Goal: Task Accomplishment & Management: Complete application form

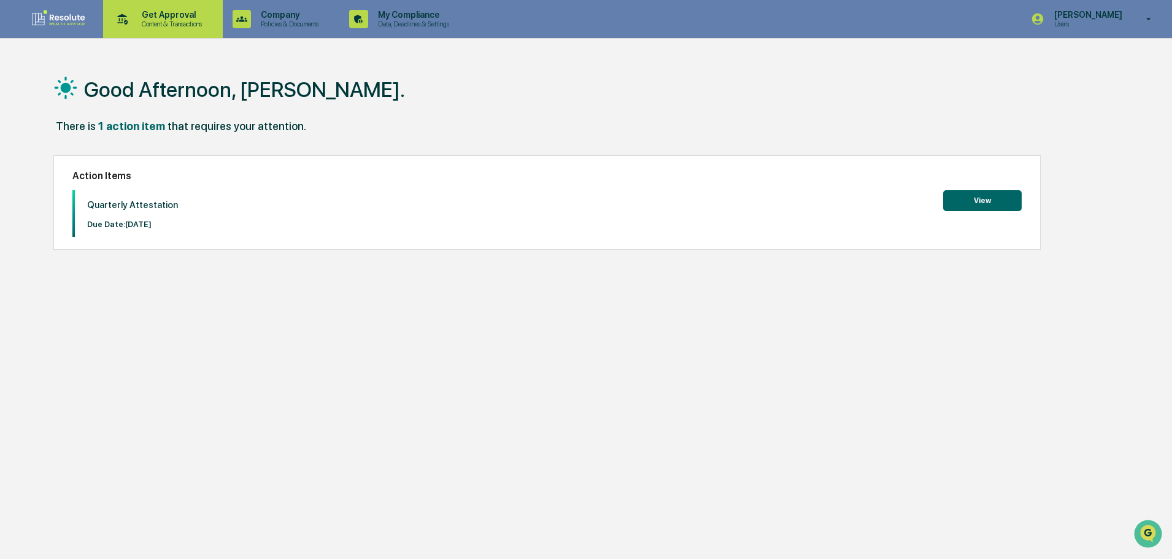
click at [152, 20] on p "Content & Transactions" at bounding box center [170, 24] width 76 height 9
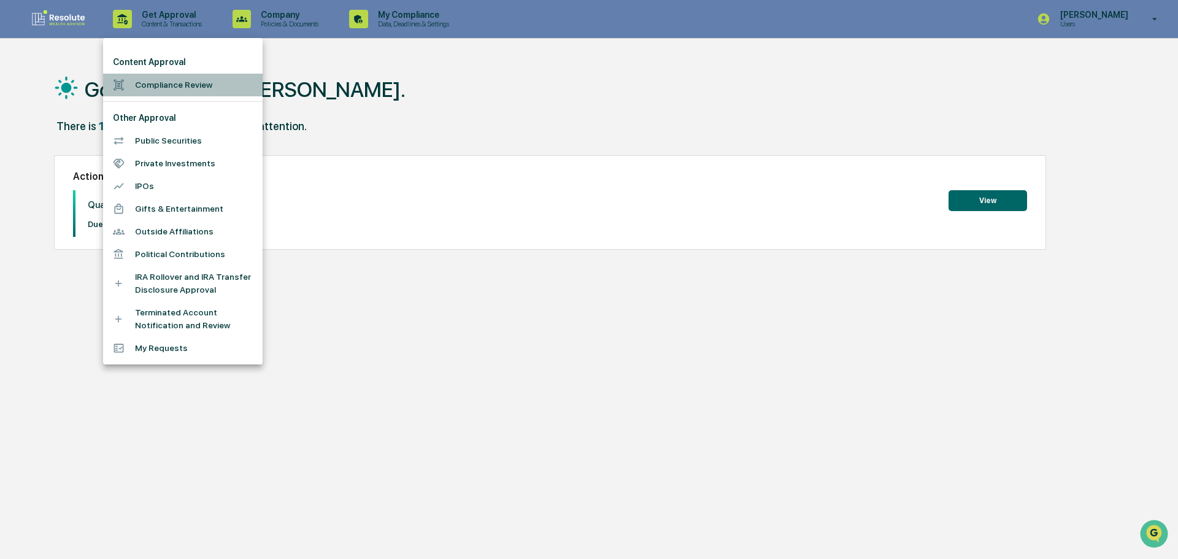
click at [170, 87] on li "Compliance Review" at bounding box center [182, 85] width 159 height 23
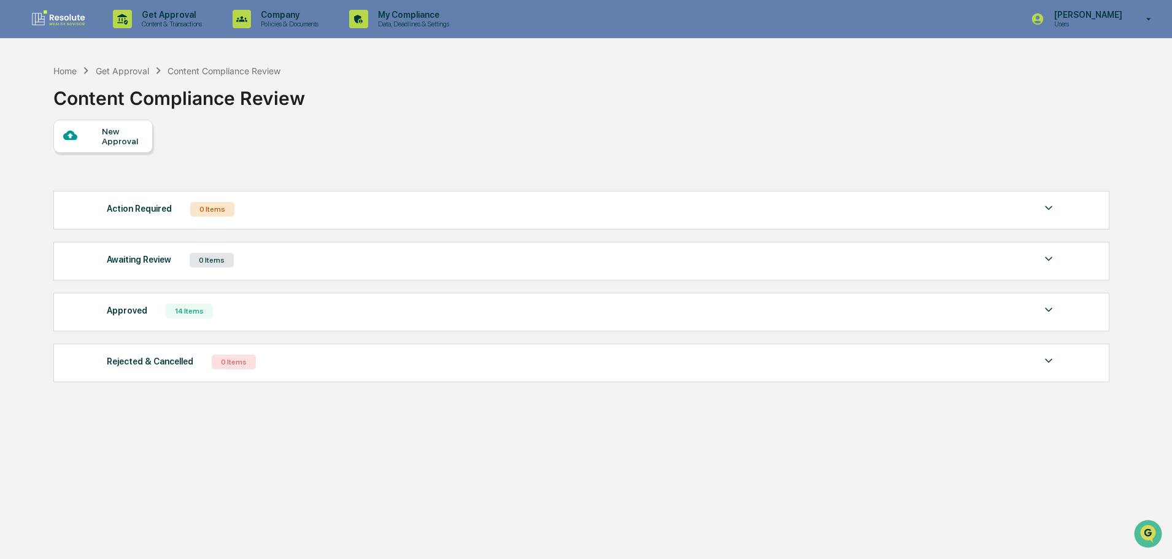
click at [205, 294] on div "Approved 14 Items File Name Review Id Created Date Requested By Compliance Owne…" at bounding box center [581, 312] width 1056 height 39
click at [204, 313] on div "14 Items" at bounding box center [189, 311] width 47 height 15
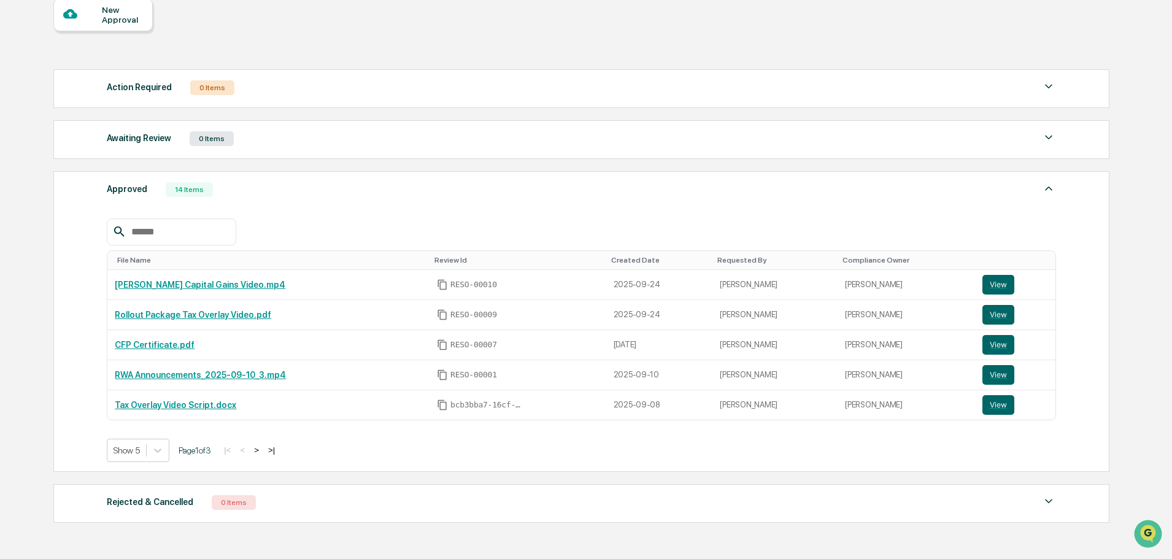
scroll to position [123, 0]
click at [262, 448] on button ">" at bounding box center [256, 449] width 12 height 10
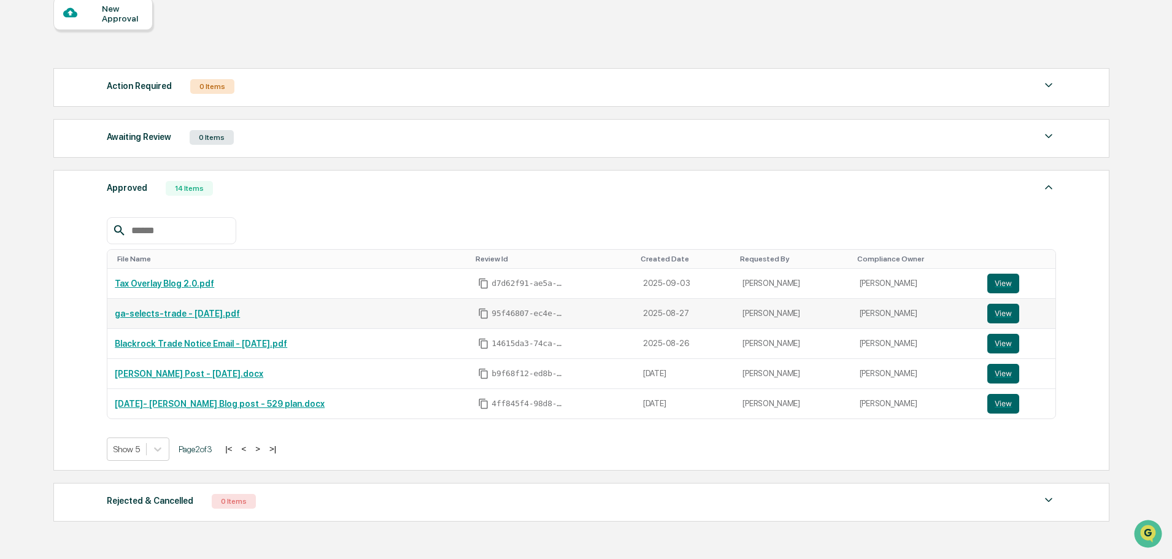
click at [198, 310] on link "ga-selects-trade - August 2025.pdf" at bounding box center [177, 314] width 125 height 10
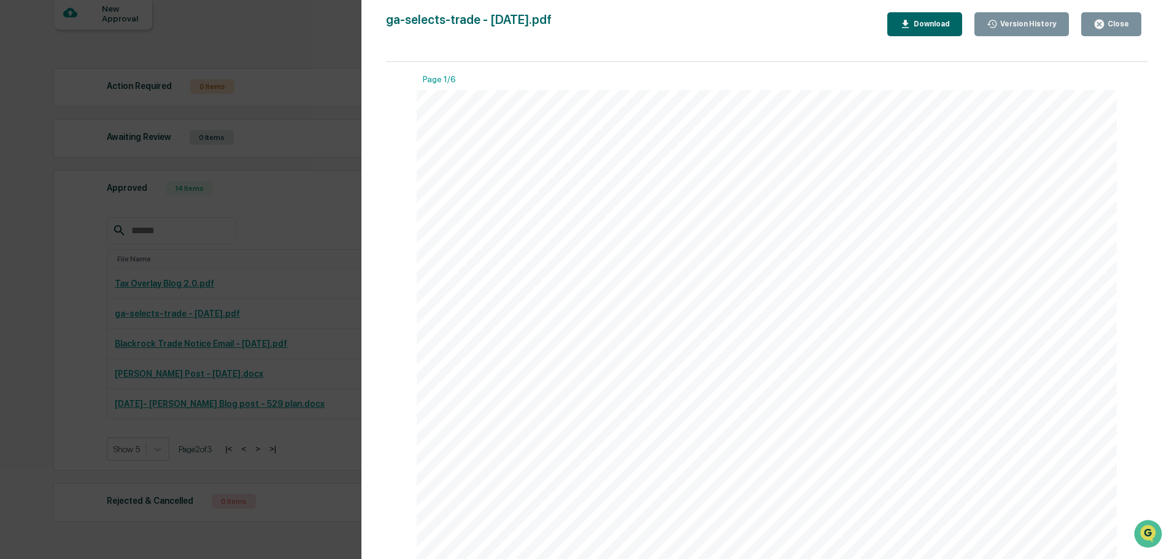
click at [1123, 23] on div "Close" at bounding box center [1117, 24] width 24 height 9
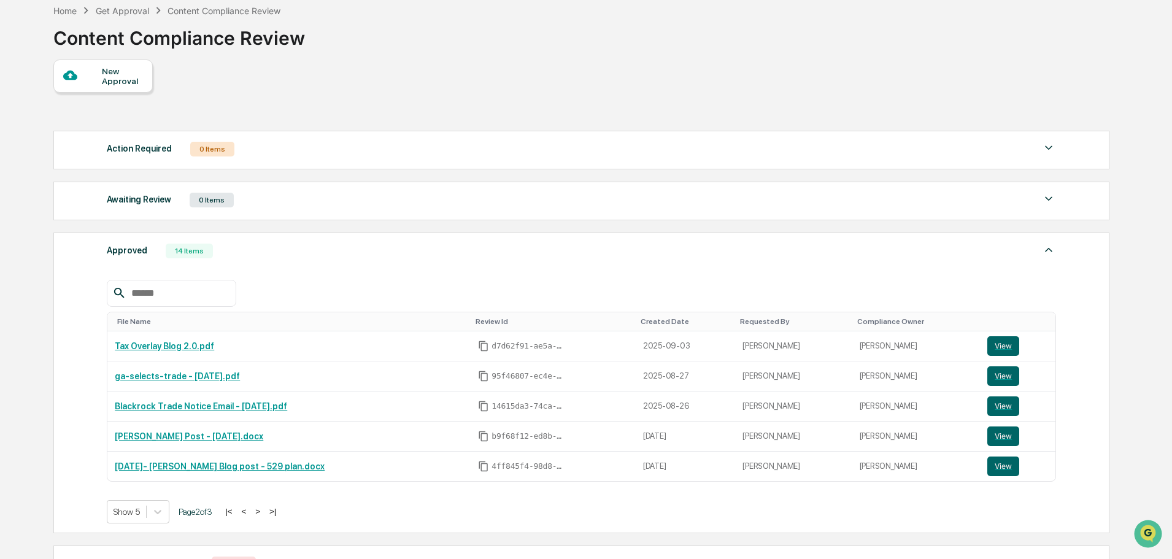
scroll to position [0, 0]
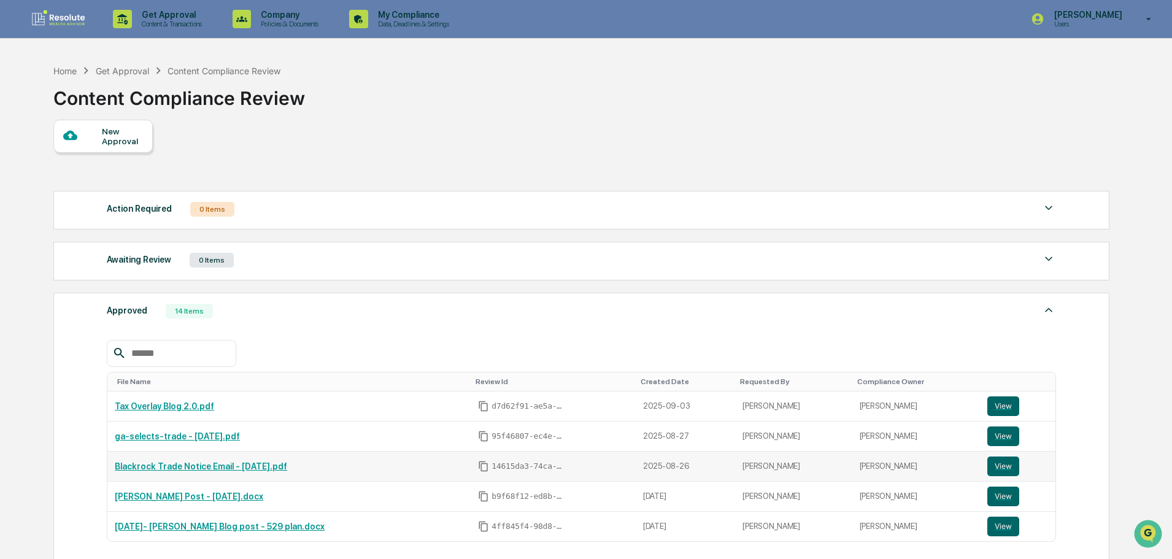
click at [215, 470] on link "Blackrock Trade Notice Email - August 2025.pdf" at bounding box center [201, 466] width 172 height 10
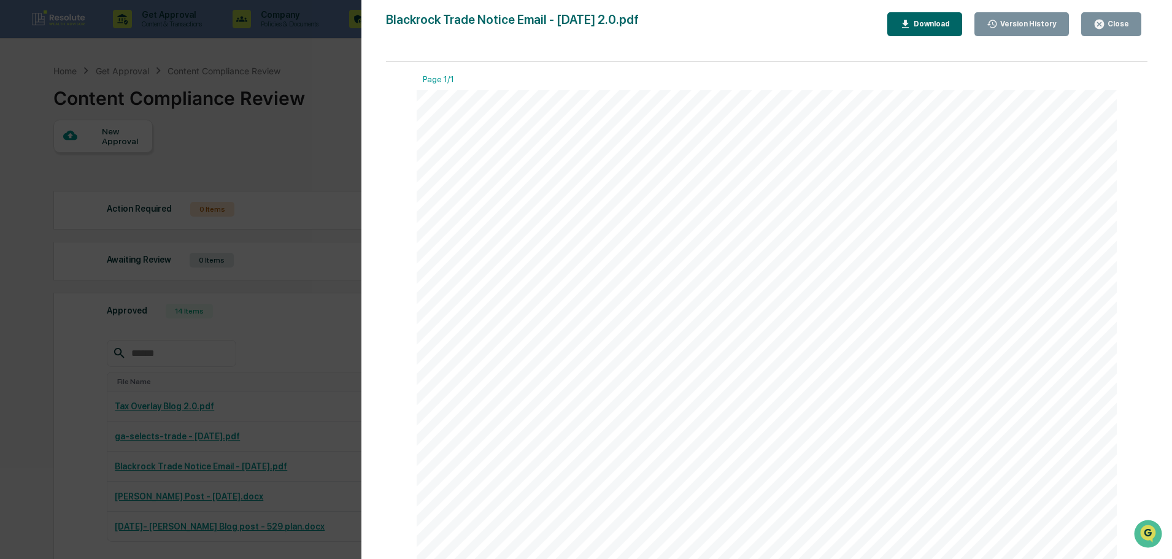
scroll to position [123, 0]
click at [1097, 28] on icon "button" at bounding box center [1099, 24] width 12 height 12
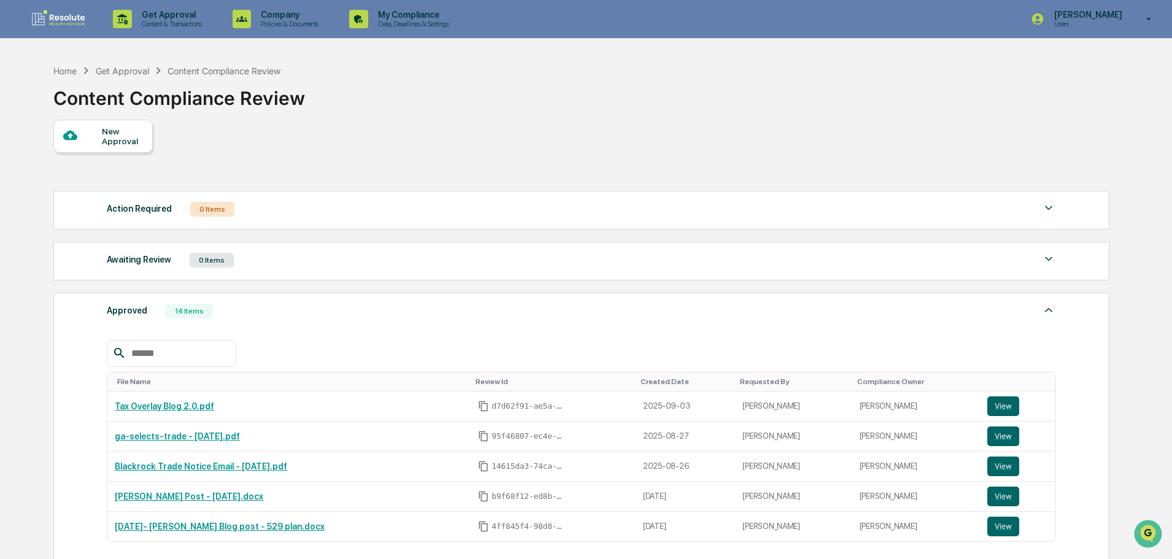
click at [99, 144] on div at bounding box center [82, 135] width 39 height 15
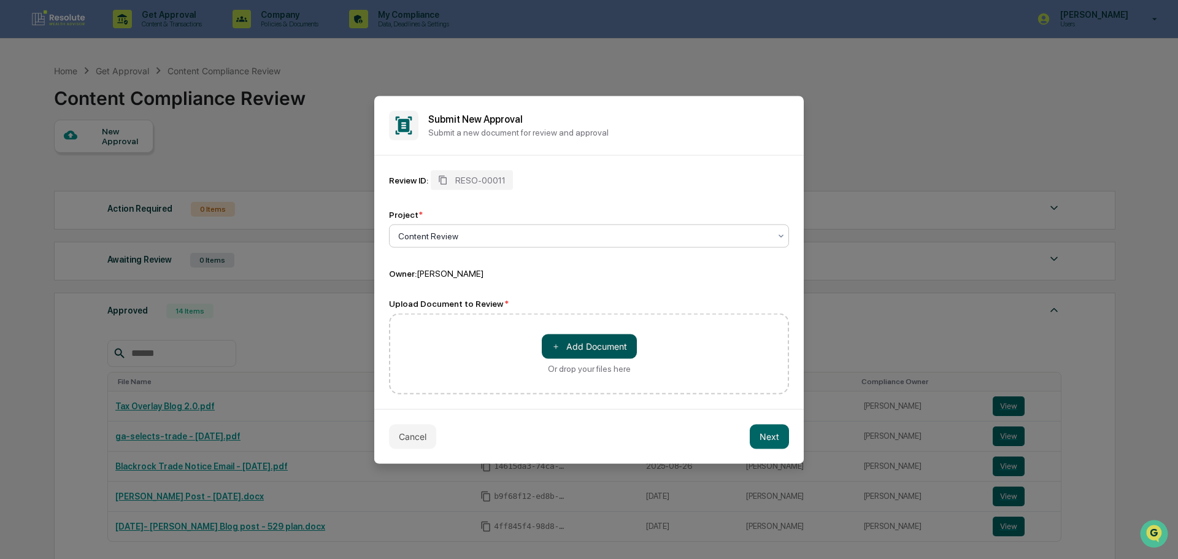
click at [578, 351] on button "＋ Add Document" at bounding box center [589, 346] width 95 height 25
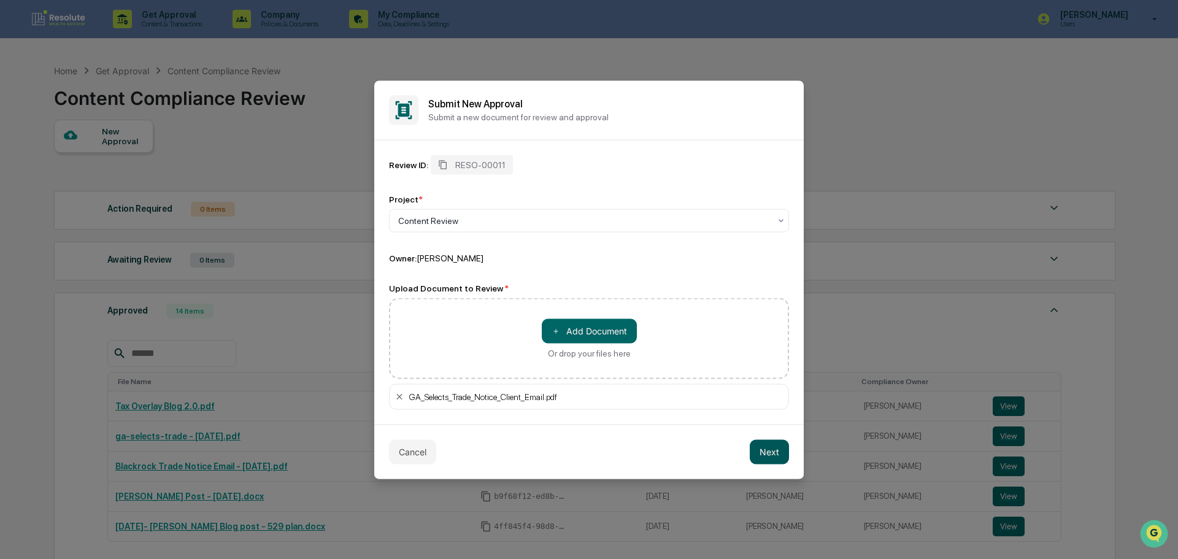
click at [774, 450] on button "Next" at bounding box center [769, 451] width 39 height 25
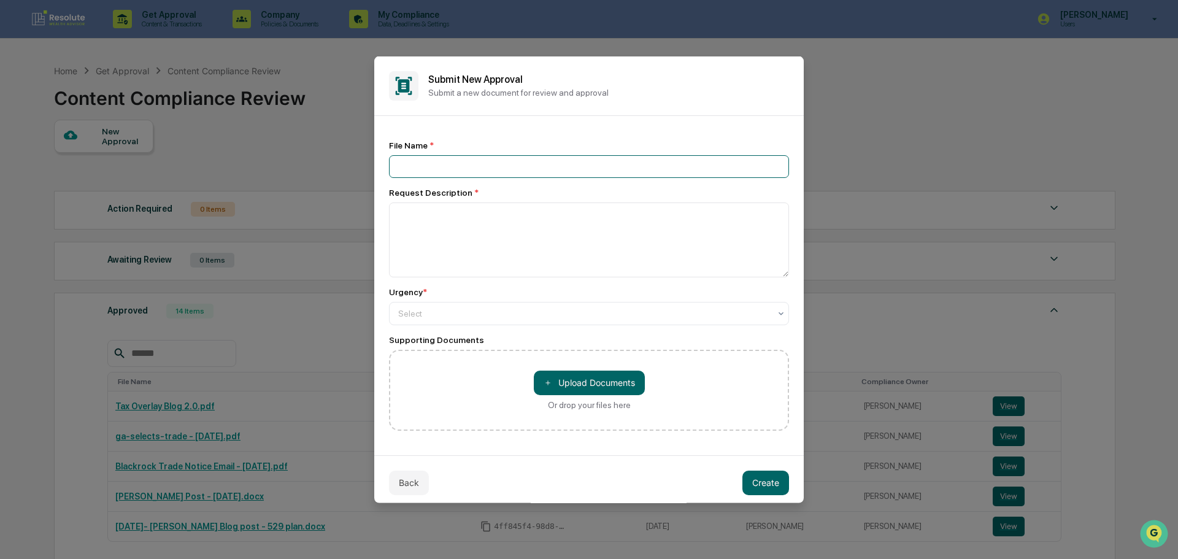
click at [466, 164] on input at bounding box center [589, 166] width 400 height 23
type input "**********"
click at [448, 247] on textarea at bounding box center [589, 239] width 400 height 75
type textarea "**********"
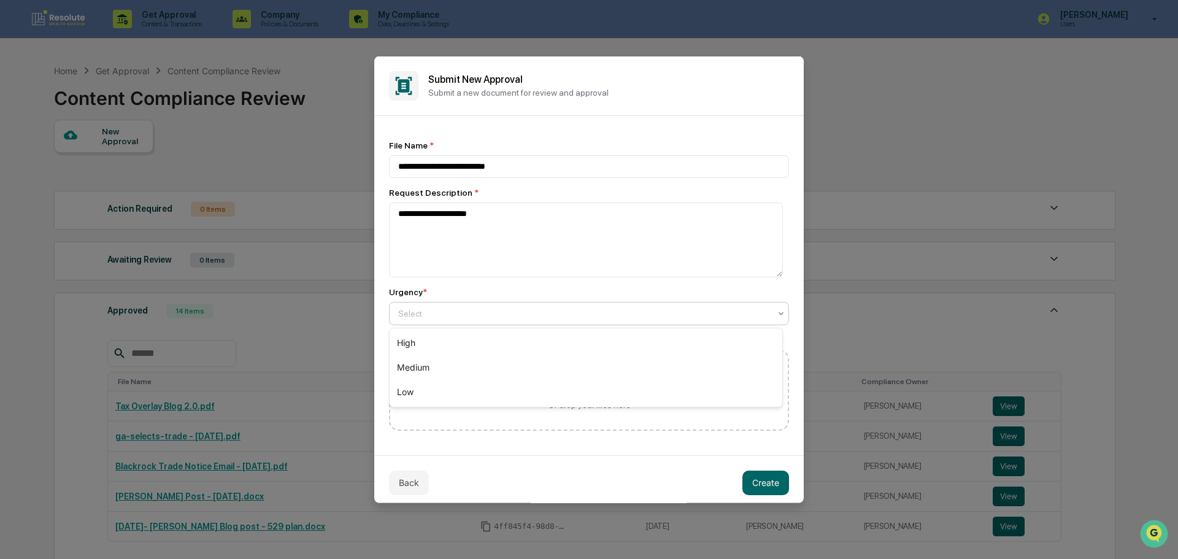
click at [494, 318] on div at bounding box center [584, 313] width 372 height 12
click at [444, 336] on div "High" at bounding box center [586, 343] width 393 height 25
click at [743, 482] on button "Create" at bounding box center [765, 482] width 47 height 25
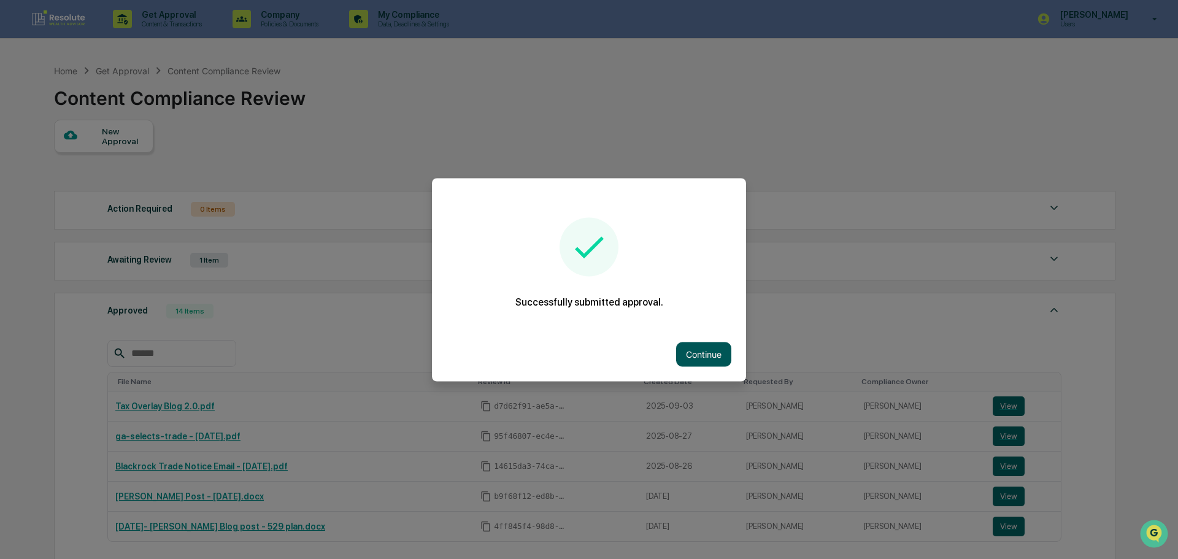
click at [682, 348] on button "Continue" at bounding box center [703, 354] width 55 height 25
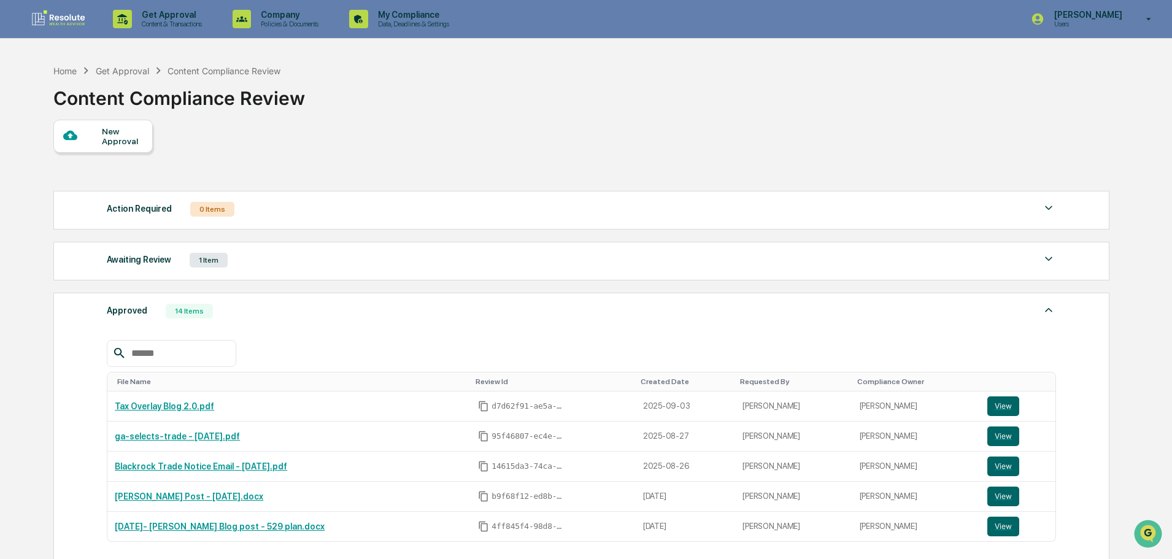
click at [252, 270] on div "Awaiting Review 1 Item File Name Review Id Created Date Requested By Compliance…" at bounding box center [581, 261] width 1056 height 39
click at [214, 267] on div "Awaiting Review 1 Item File Name Review Id Created Date Requested By Compliance…" at bounding box center [581, 261] width 1056 height 39
click at [209, 261] on div "1 Item" at bounding box center [209, 260] width 38 height 15
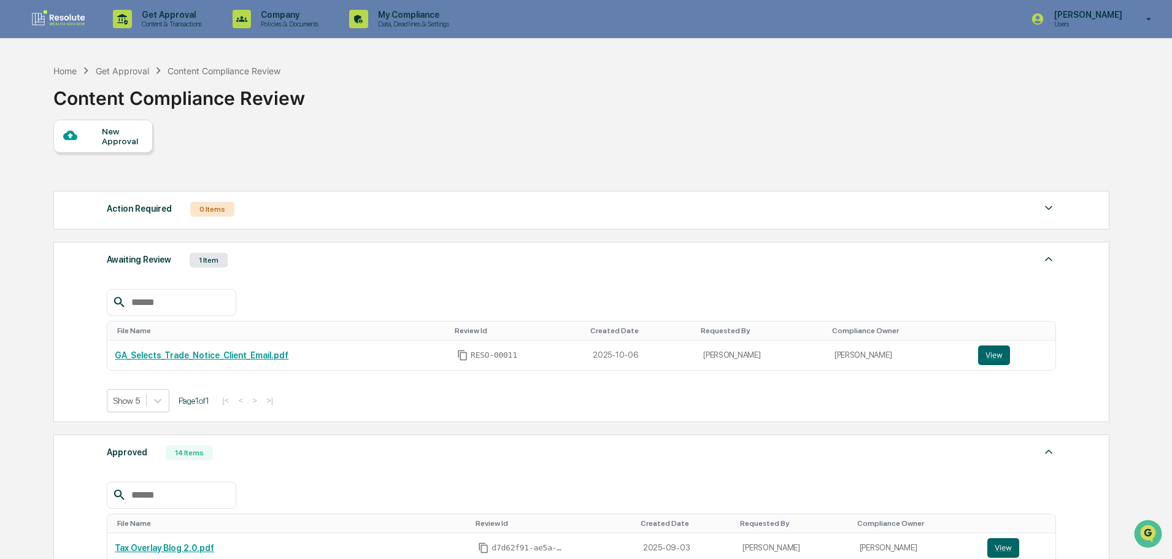
click at [210, 262] on div "1 Item" at bounding box center [209, 260] width 38 height 15
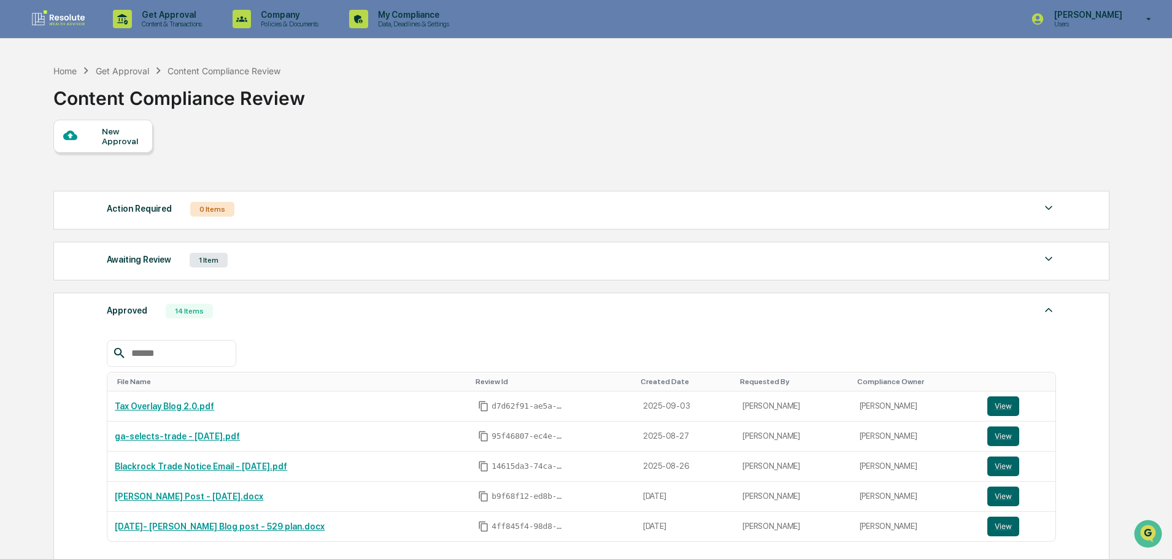
click at [252, 261] on div "Awaiting Review 1 Item" at bounding box center [581, 260] width 949 height 17
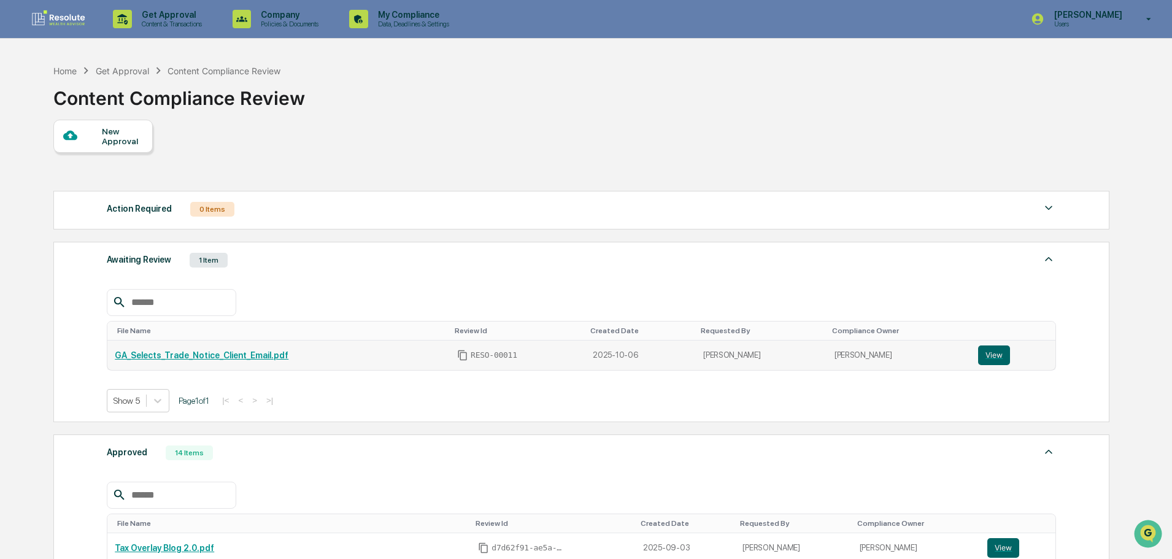
click at [155, 355] on link "GA_Selects_Trade_Notice_Client_Email.pdf" at bounding box center [202, 355] width 174 height 10
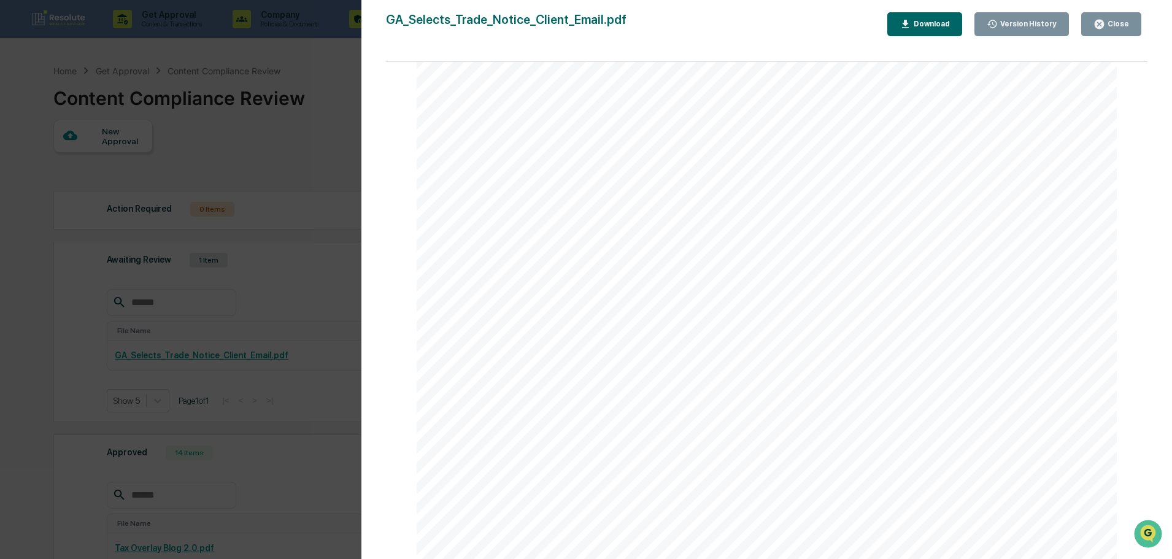
scroll to position [0, 0]
click at [1110, 28] on div "Close" at bounding box center [1117, 24] width 24 height 9
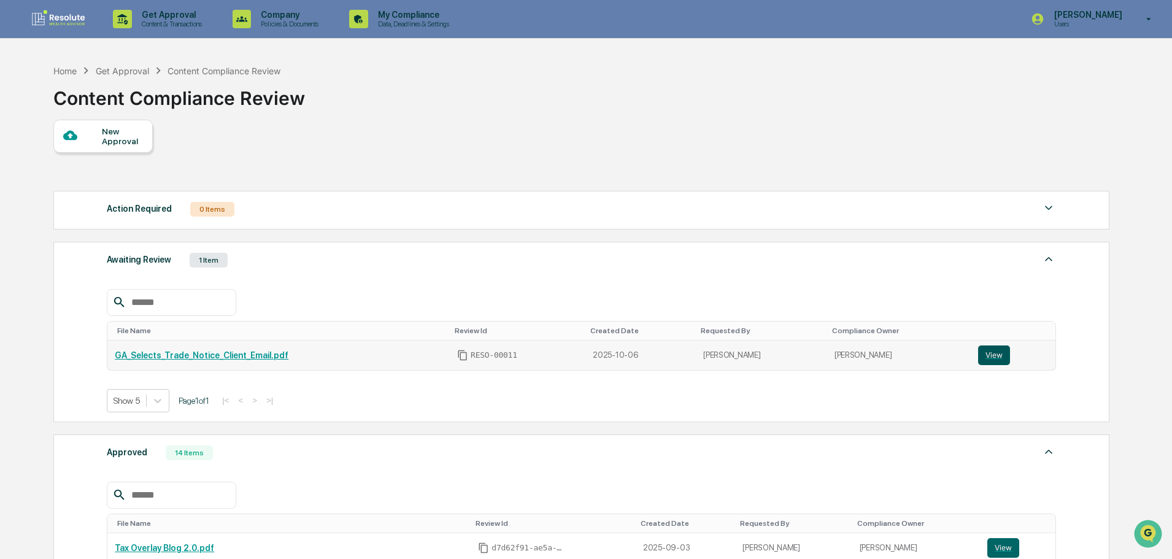
click at [978, 358] on button "View" at bounding box center [994, 355] width 32 height 20
